Goal: Navigation & Orientation: Find specific page/section

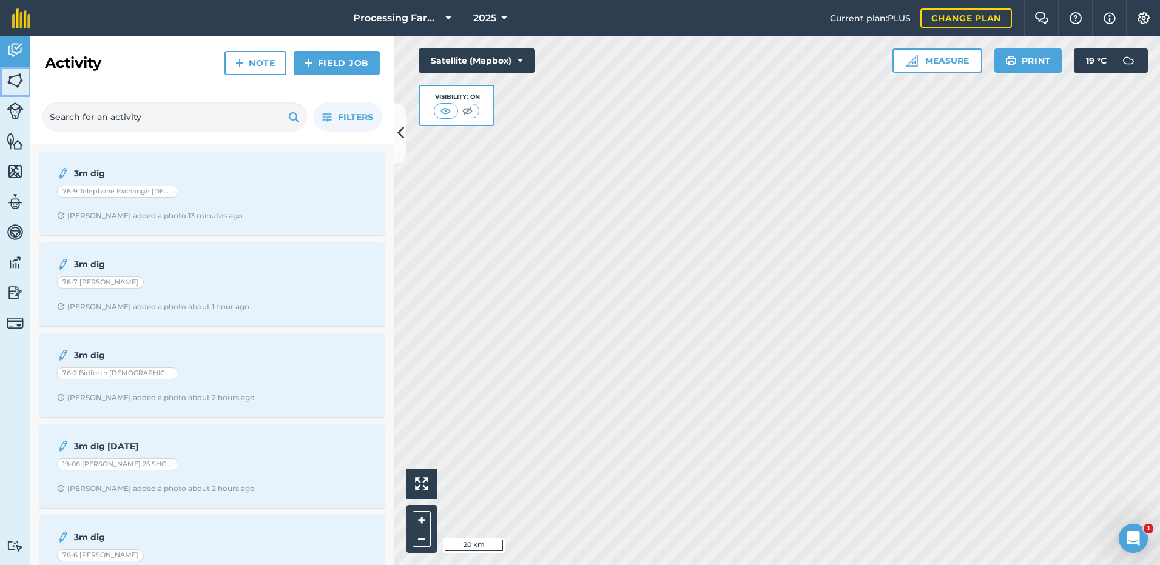
click at [20, 87] on img at bounding box center [15, 81] width 17 height 18
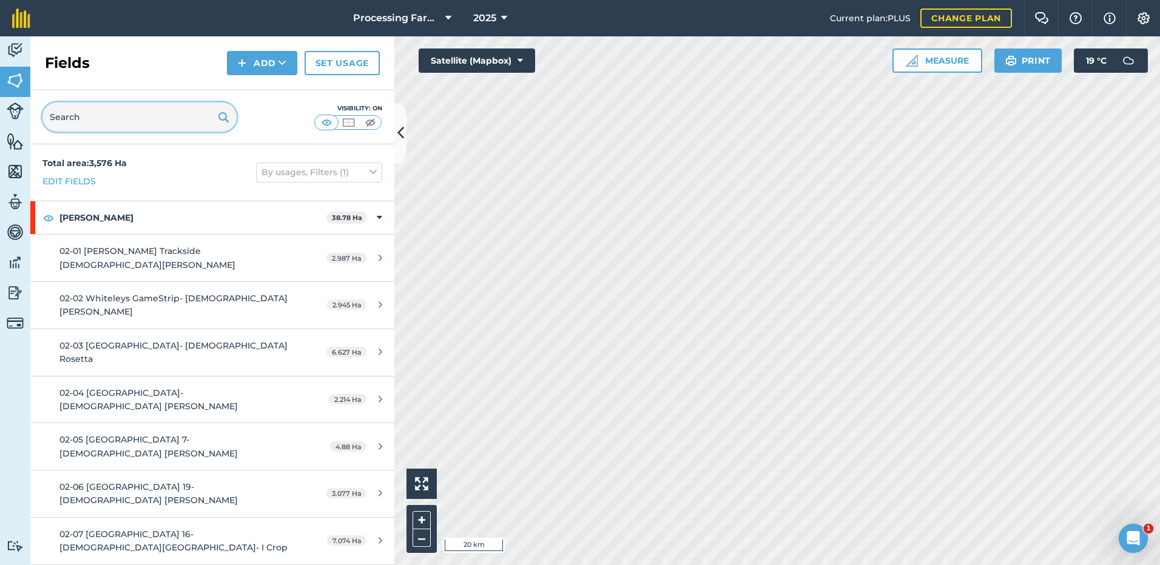
click at [95, 119] on input "text" at bounding box center [139, 117] width 194 height 29
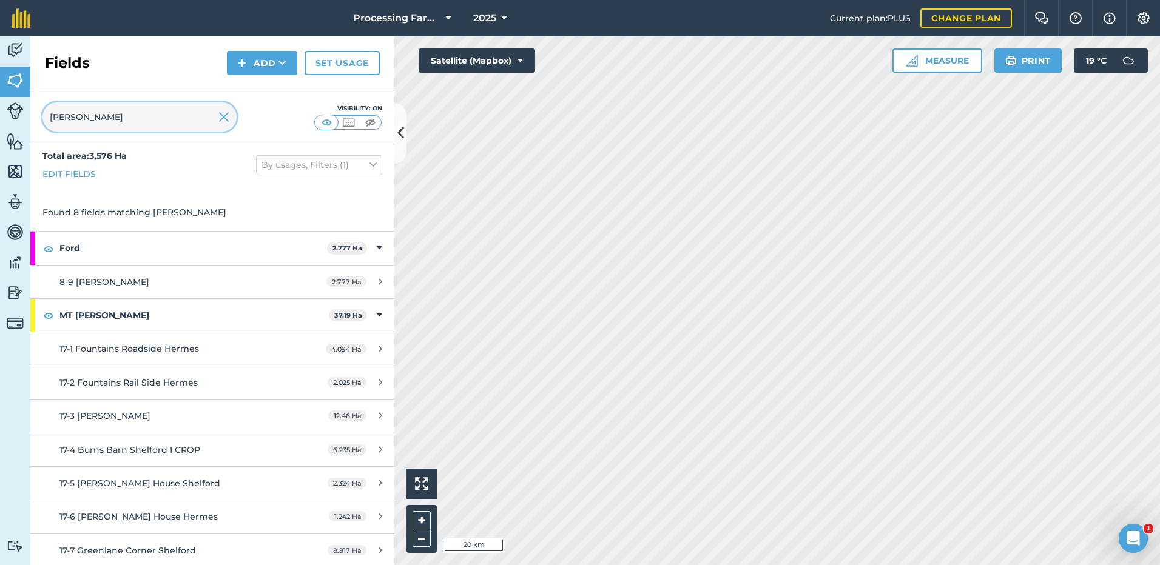
scroll to position [9, 0]
type input "[PERSON_NAME]"
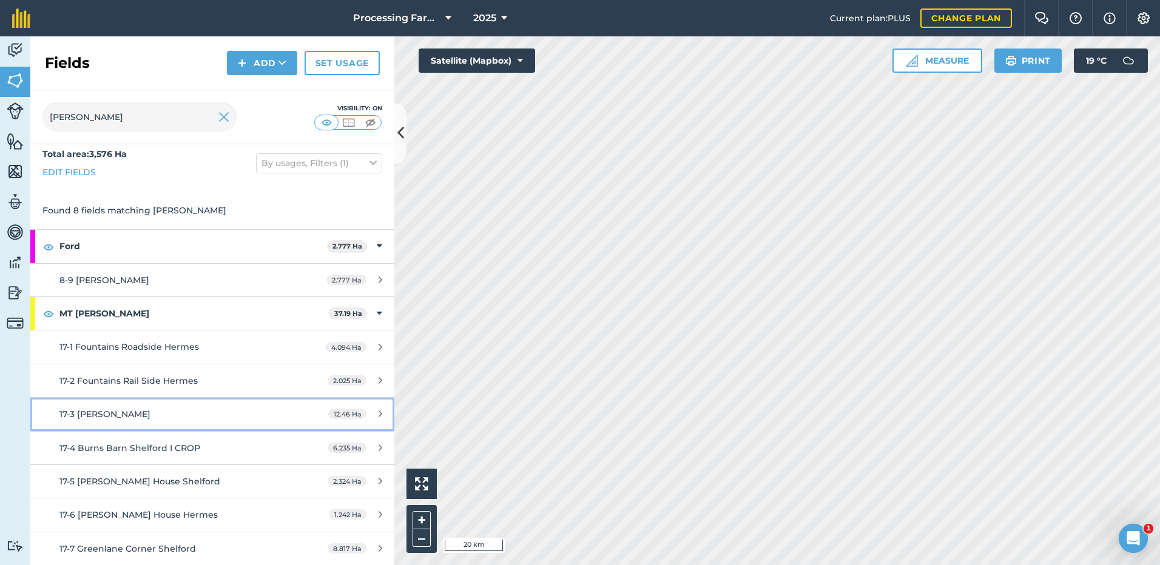
click at [86, 415] on span "17-3 [PERSON_NAME]" at bounding box center [104, 414] width 91 height 11
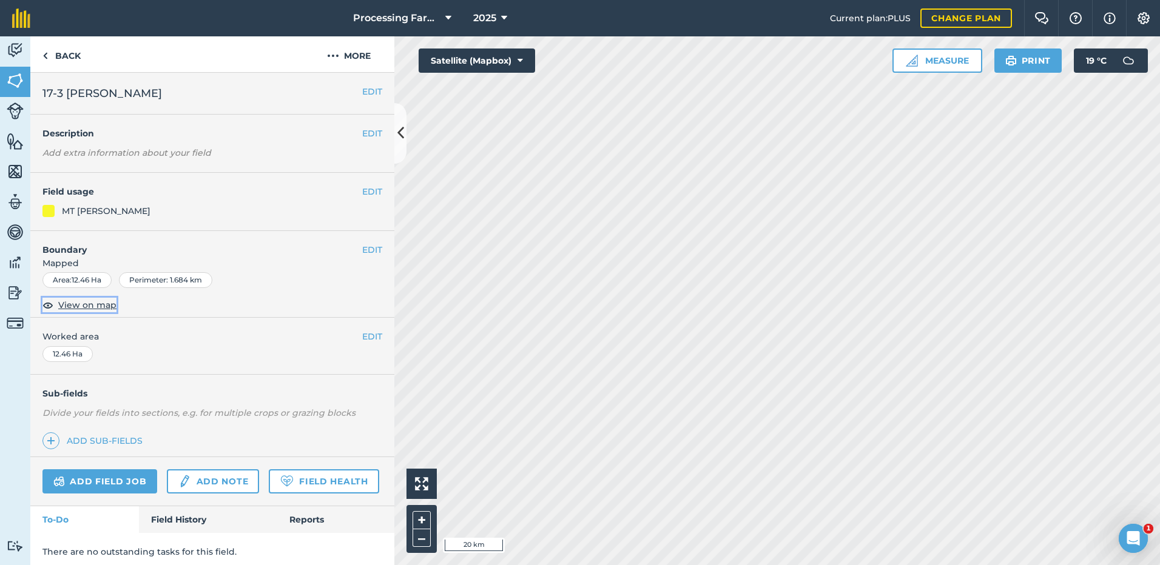
click at [81, 305] on span "View on map" at bounding box center [87, 304] width 58 height 13
click at [53, 53] on link "Back" at bounding box center [61, 54] width 62 height 36
click at [49, 62] on link "Back" at bounding box center [61, 54] width 62 height 36
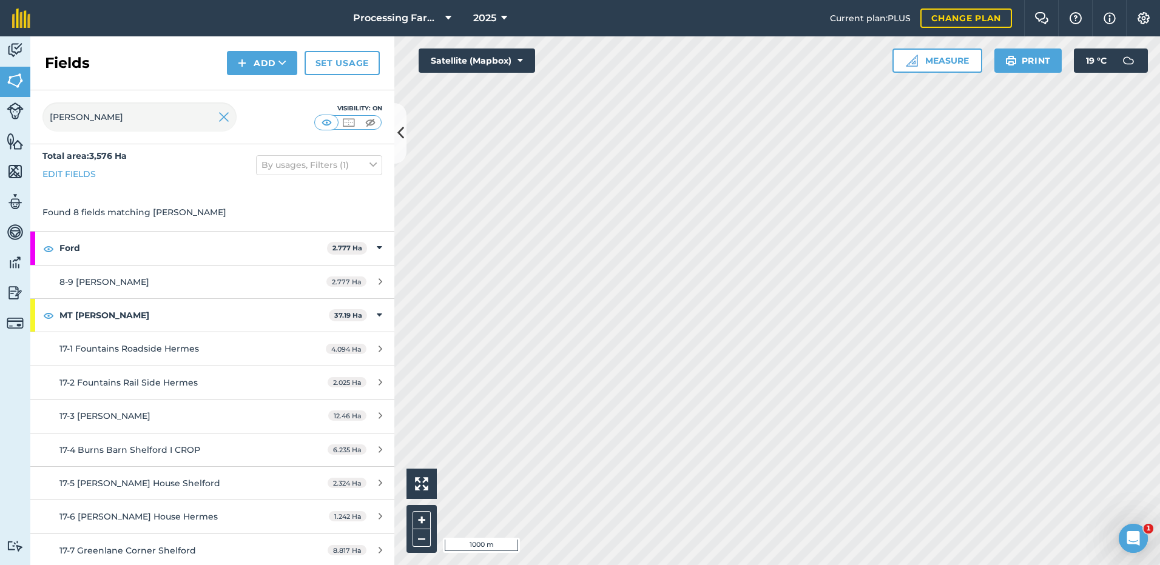
scroll to position [9, 0]
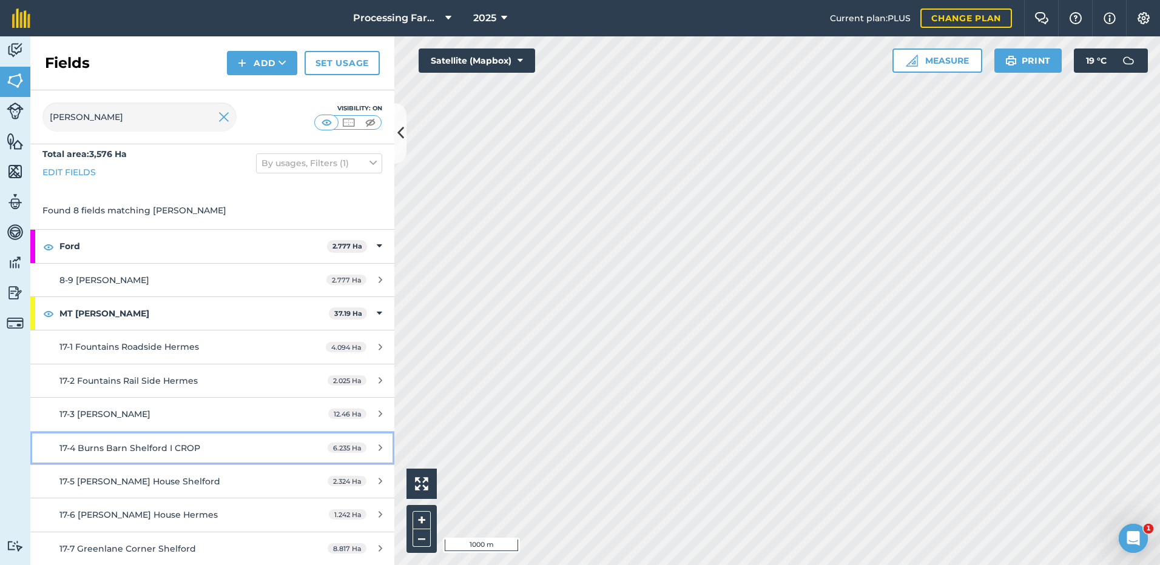
click at [109, 448] on span "17-4 Burns Barn Shelford I CROP" at bounding box center [129, 448] width 141 height 11
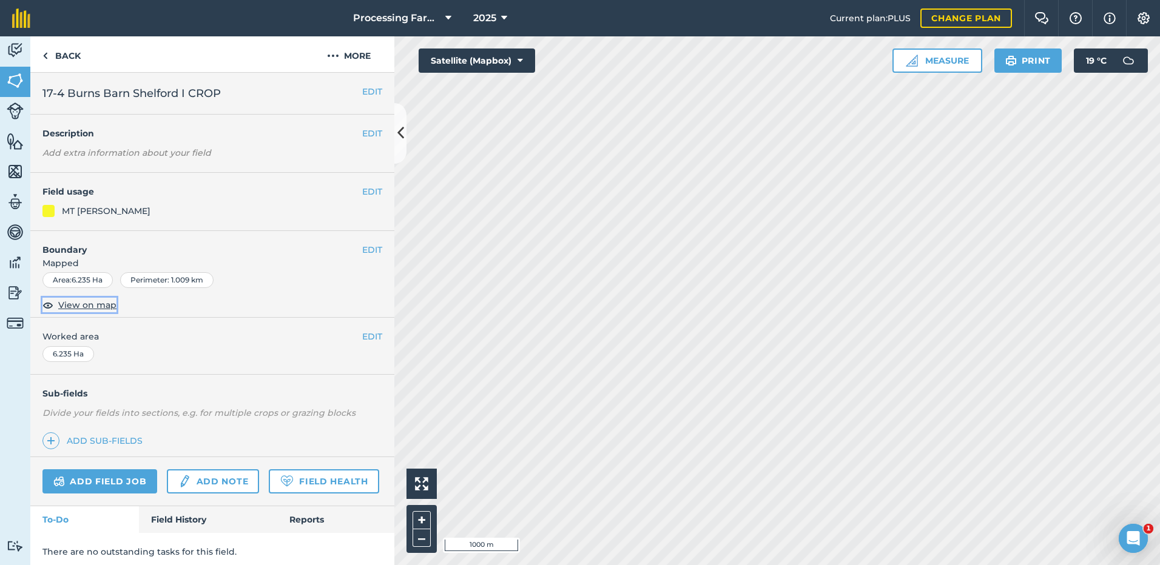
click at [70, 306] on span "View on map" at bounding box center [87, 304] width 58 height 13
